Goal: Information Seeking & Learning: Compare options

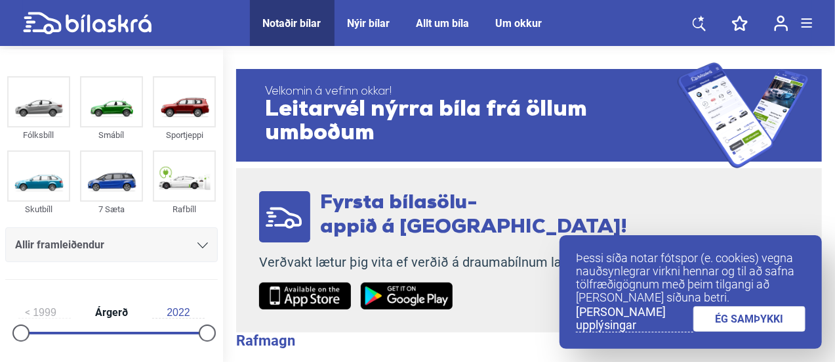
click at [770, 321] on link "ÉG SAMÞYKKI" at bounding box center [750, 319] width 113 height 26
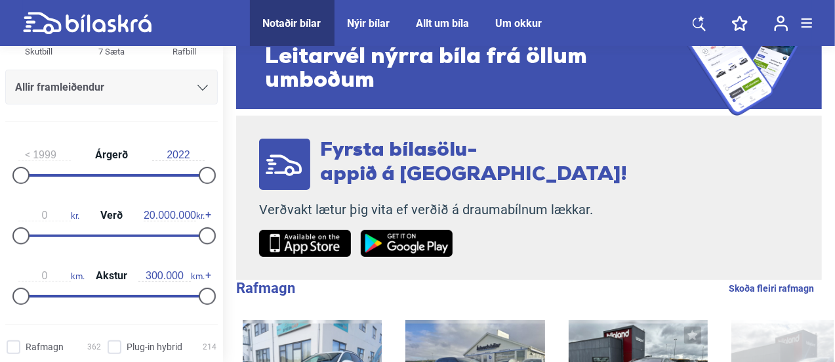
scroll to position [161, 0]
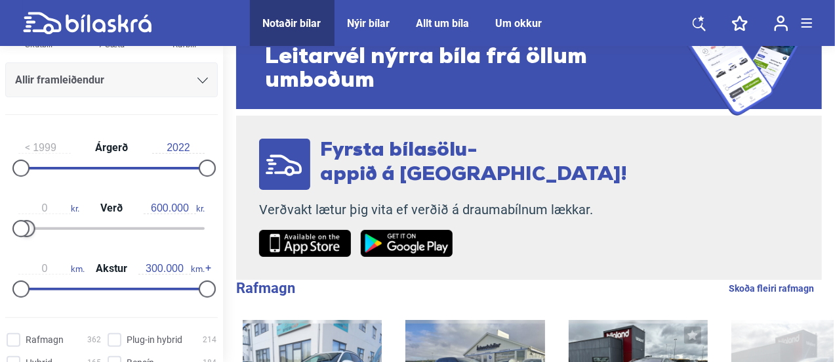
type input "500.000"
drag, startPoint x: 201, startPoint y: 232, endPoint x: 23, endPoint y: 229, distance: 177.8
click at [23, 229] on div at bounding box center [111, 228] width 186 height 3
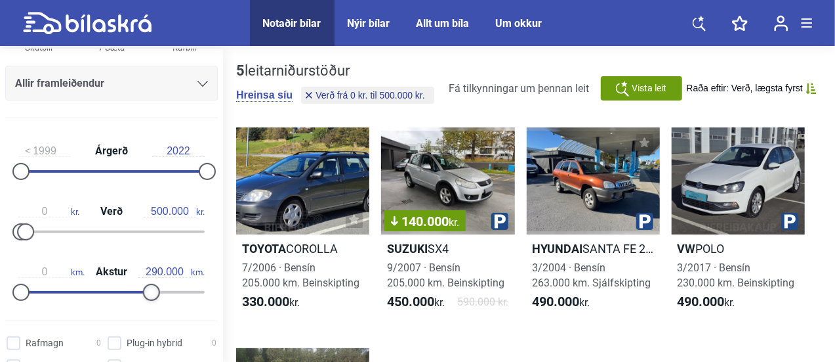
type input "300.000"
drag, startPoint x: 199, startPoint y: 291, endPoint x: 238, endPoint y: 289, distance: 38.7
click at [238, 289] on div "Fólksbíll Smábíl Sportjeppi Skutbíll 7 Sæta Rafbíll Allir framleiðendur [PERSON…" at bounding box center [417, 308] width 835 height 518
type input "900.000"
click at [30, 232] on div at bounding box center [29, 231] width 17 height 17
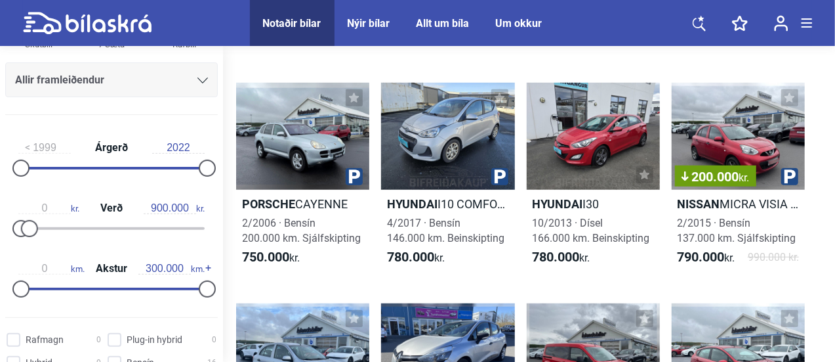
scroll to position [508, 0]
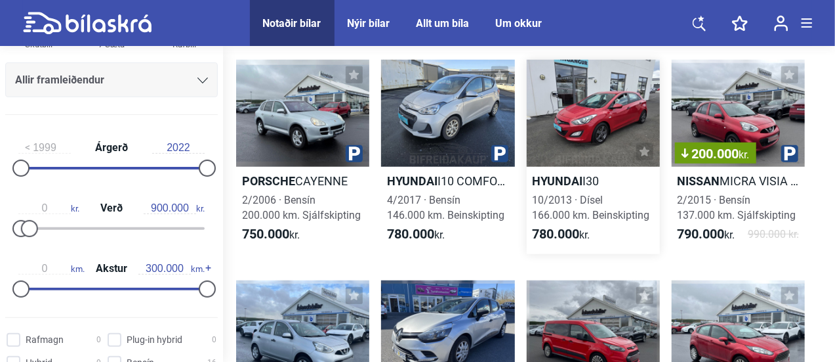
click at [558, 178] on b "Hyundai" at bounding box center [558, 181] width 51 height 14
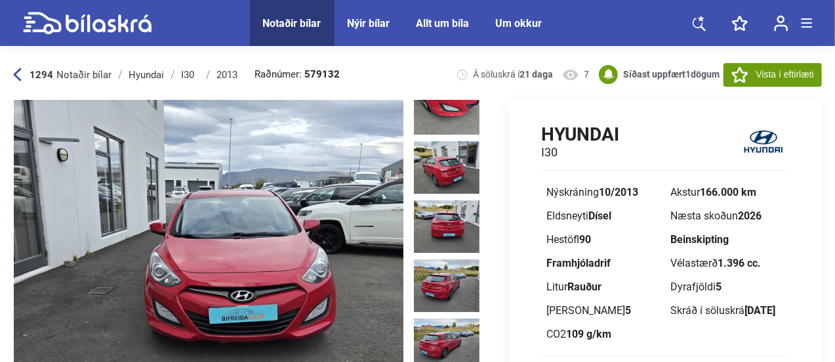
scroll to position [401, 0]
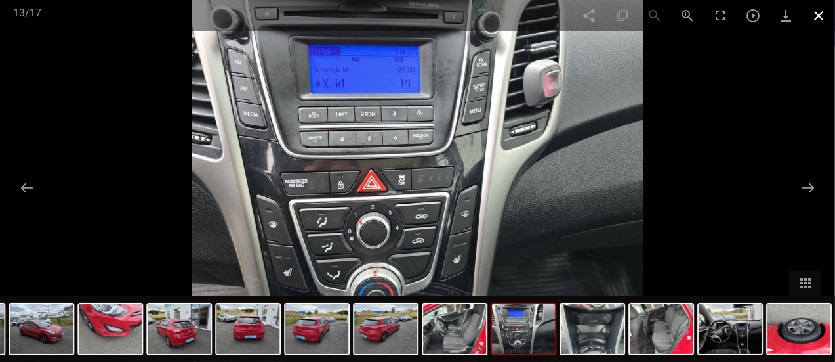
click at [827, 16] on span at bounding box center [818, 15] width 33 height 31
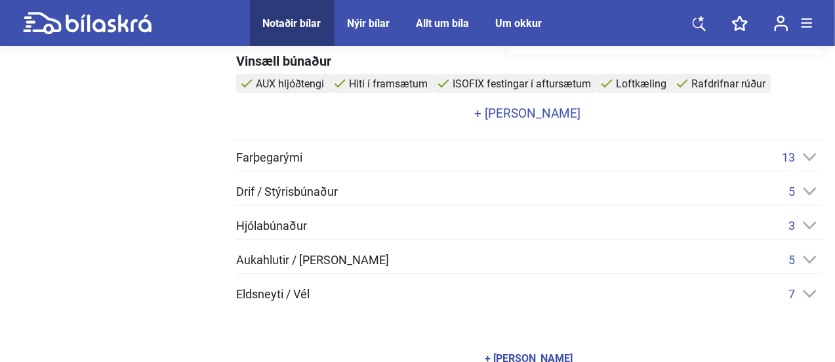
scroll to position [497, 0]
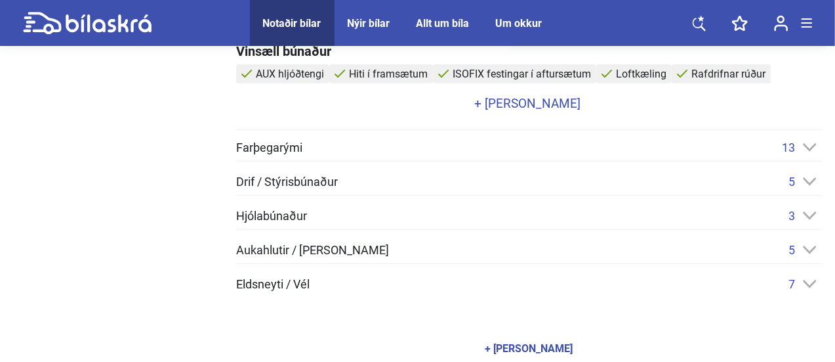
click at [532, 102] on link "+ [PERSON_NAME]" at bounding box center [527, 103] width 583 height 12
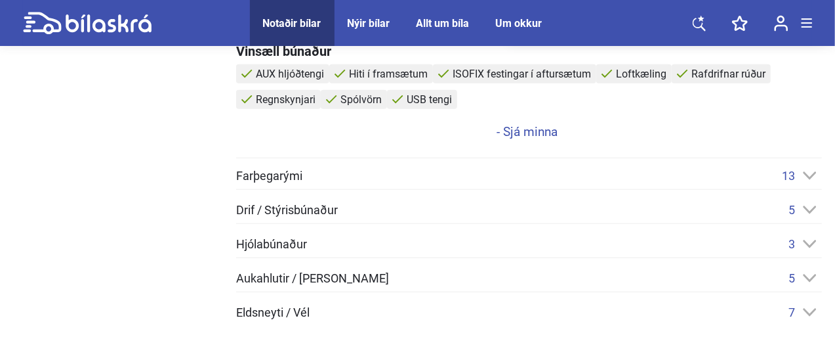
click at [811, 239] on icon at bounding box center [810, 243] width 14 height 9
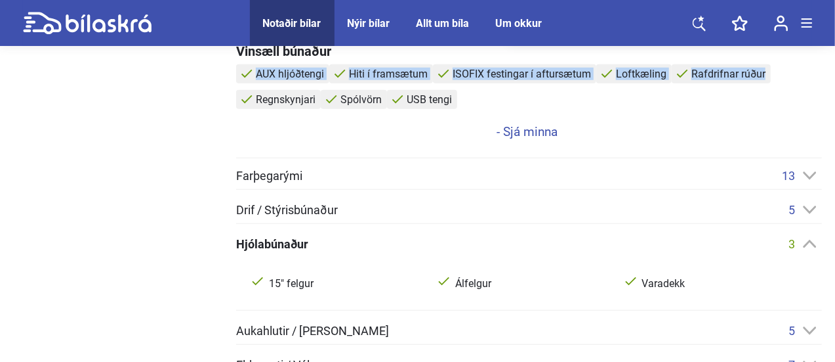
drag, startPoint x: 835, startPoint y: 51, endPoint x: 835, endPoint y: 70, distance: 19.0
click at [835, 70] on div "1294 Notaðir bílar [GEOGRAPHIC_DATA] Hyundai I30 2013 Raðnúmer: 579132 Á sölusk…" at bounding box center [417, 0] width 835 height 895
click at [818, 91] on div "AUX hljóðtengi Hiti í framsætum ISOFIX festingar í aftursætum Loftkæling Rafdri…" at bounding box center [527, 89] width 583 height 51
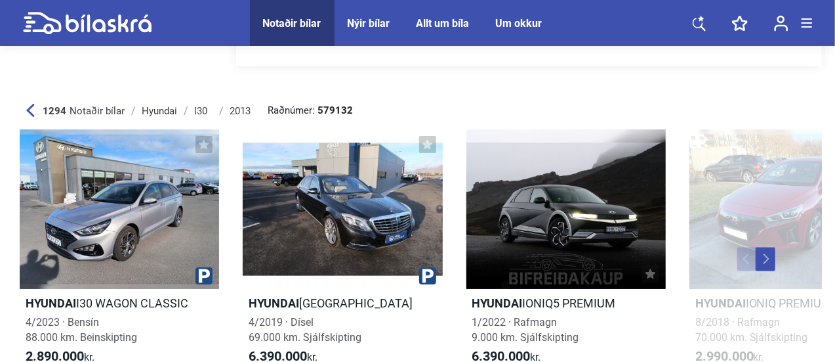
scroll to position [3584, 0]
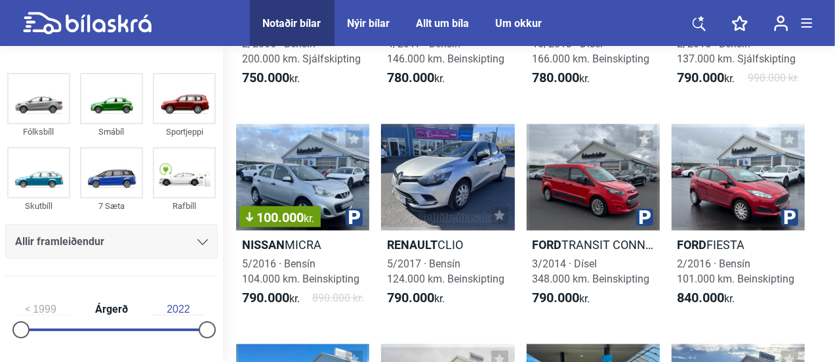
scroll to position [670, 0]
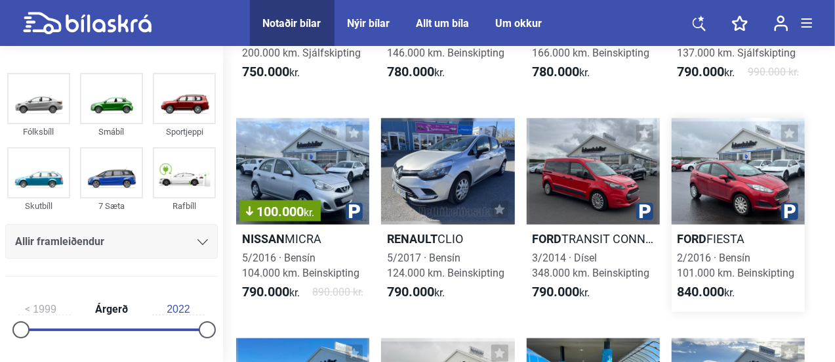
click at [702, 203] on div at bounding box center [738, 171] width 133 height 107
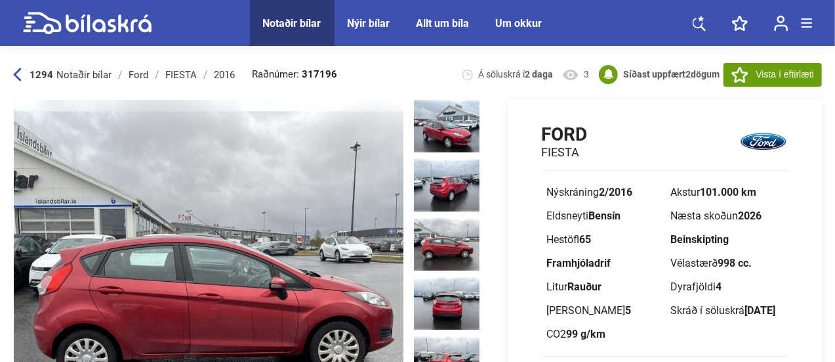
click at [255, 253] on img at bounding box center [209, 282] width 390 height 365
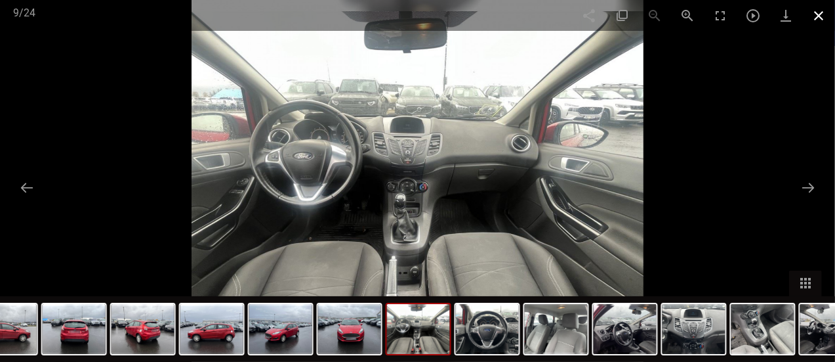
click at [818, 22] on span at bounding box center [818, 15] width 33 height 31
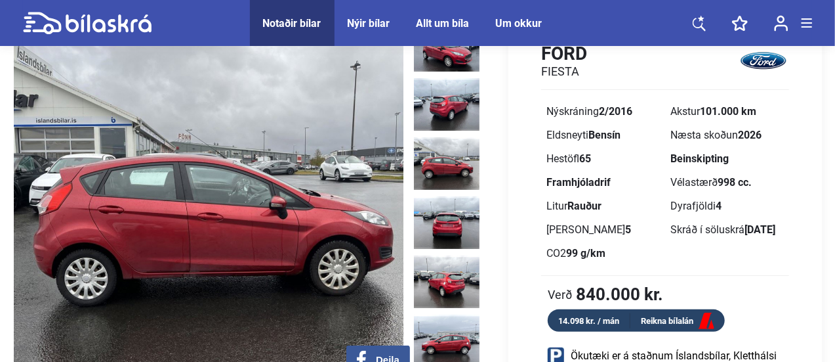
scroll to position [79, 0]
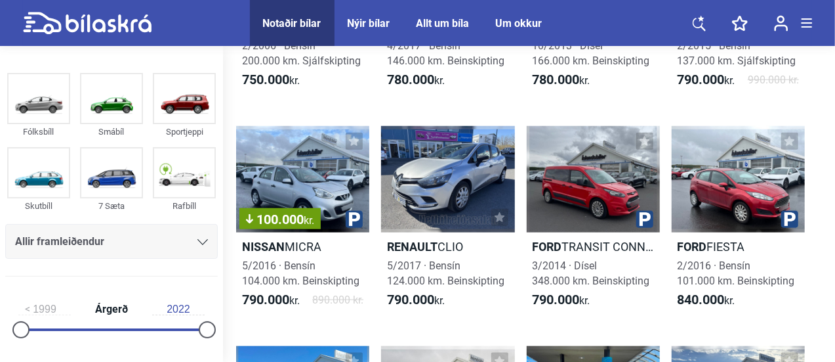
scroll to position [670, 0]
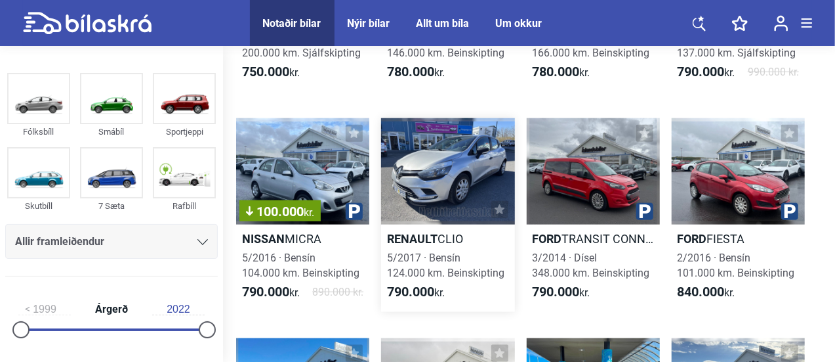
click at [442, 186] on div at bounding box center [447, 171] width 133 height 107
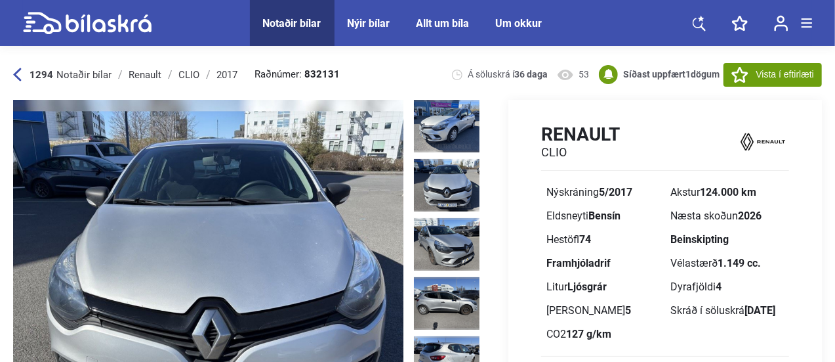
click at [270, 251] on img at bounding box center [208, 282] width 390 height 365
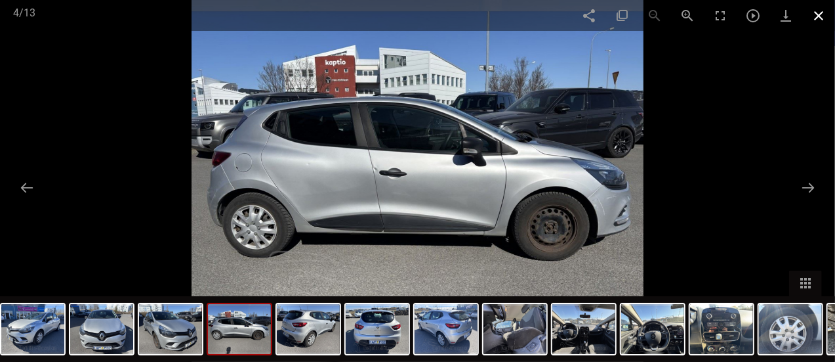
click at [819, 12] on span at bounding box center [818, 15] width 33 height 31
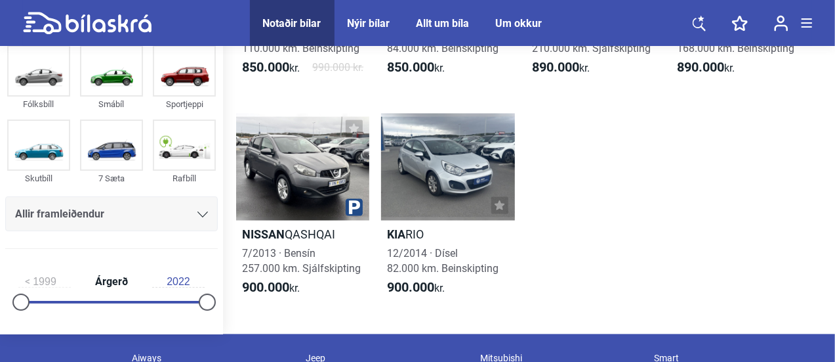
scroll to position [1116, 0]
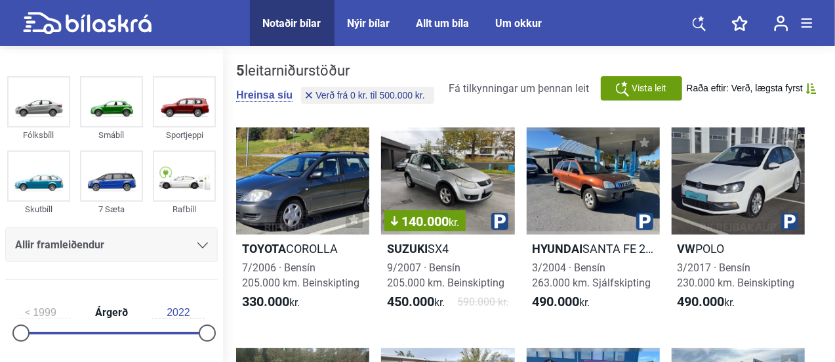
type input "20.000.000"
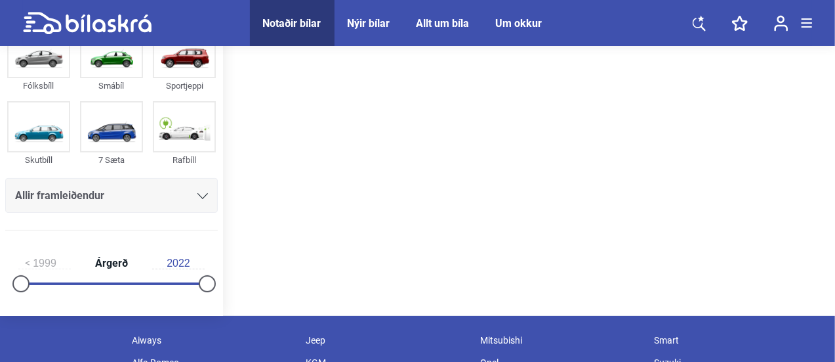
scroll to position [52, 0]
